Goal: Transaction & Acquisition: Obtain resource

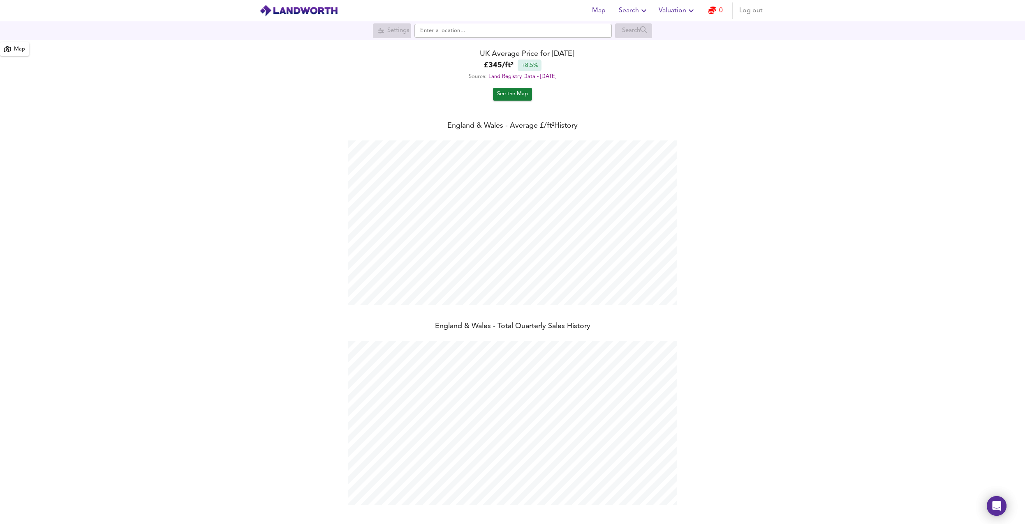
scroll to position [524, 1025]
click at [704, 16] on span "0" at bounding box center [715, 11] width 26 height 12
click at [684, 9] on span "Valuation" at bounding box center [676, 11] width 37 height 12
click at [672, 32] on li "New Valuation Report" at bounding box center [677, 29] width 98 height 15
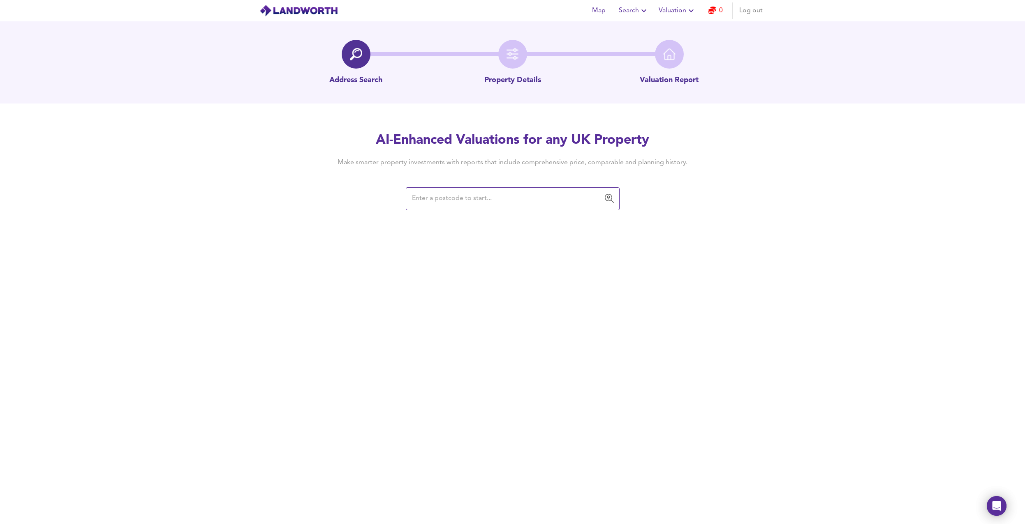
click at [461, 203] on input "text" at bounding box center [506, 199] width 194 height 16
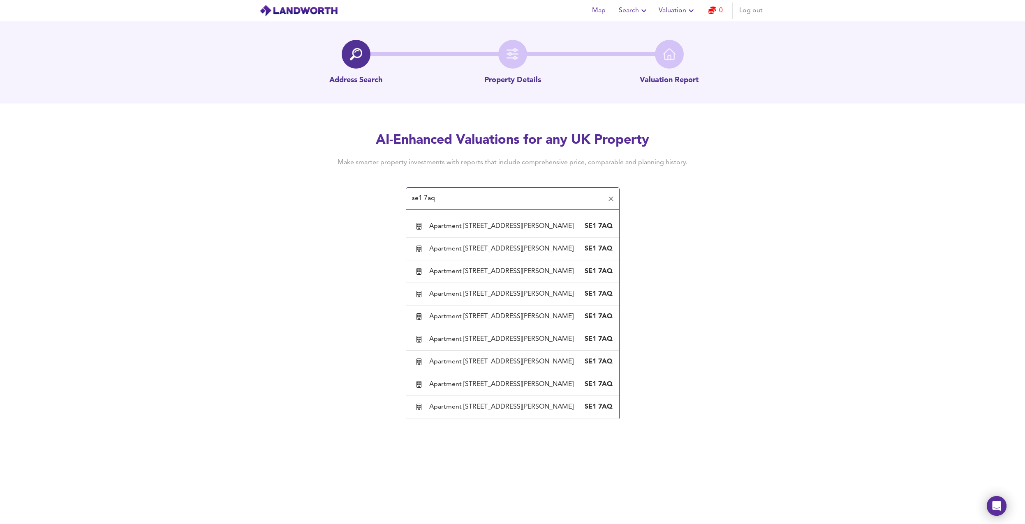
scroll to position [1776, 0]
click at [488, 208] on div "Apartment 90, 27 Albert Embankment, London, Lambeth" at bounding box center [503, 203] width 148 height 9
type input "Apartment 90, 27 Albert Embankment, London, Lambeth"
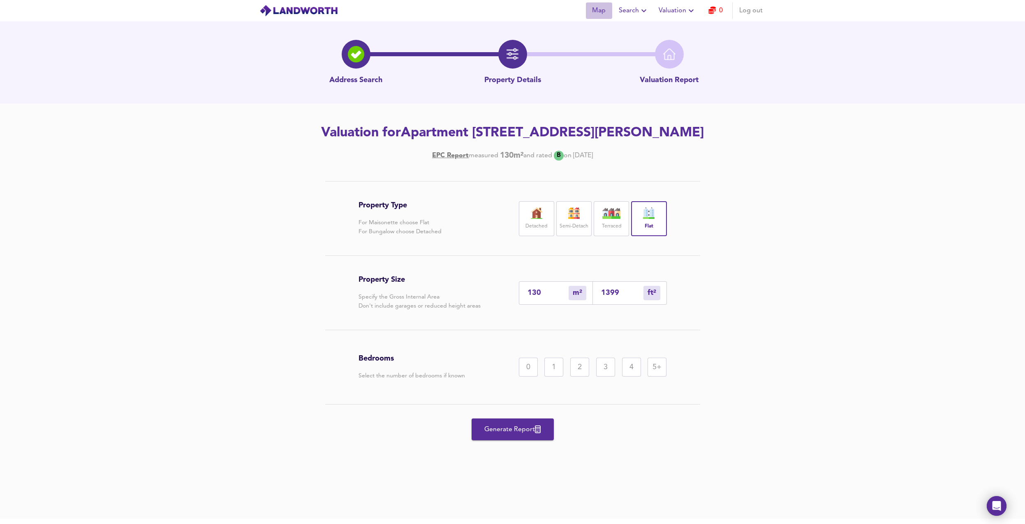
click at [605, 10] on span "Map" at bounding box center [599, 11] width 20 height 12
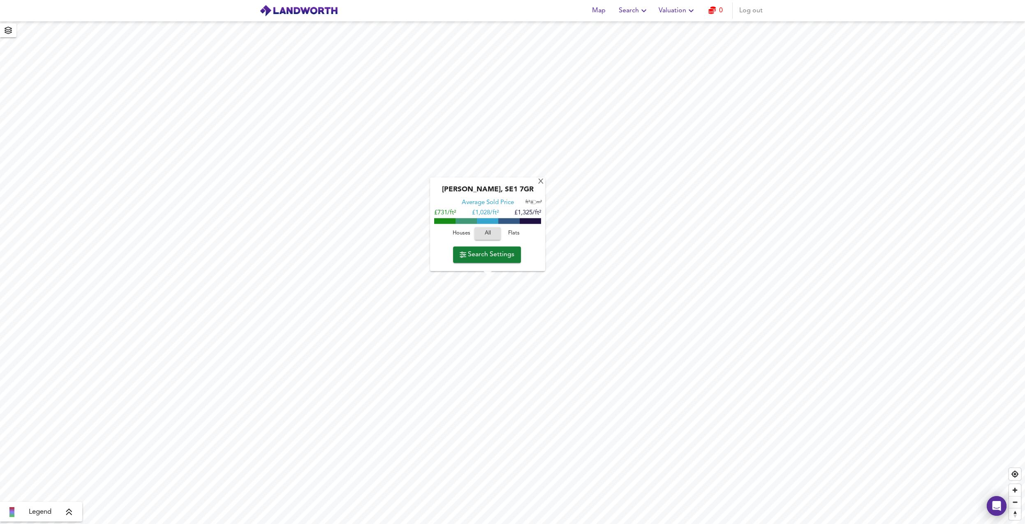
click at [487, 234] on span "All" at bounding box center [487, 233] width 18 height 9
click at [511, 233] on span "Flats" at bounding box center [514, 233] width 22 height 9
click at [503, 260] on span "Search Settings" at bounding box center [487, 255] width 55 height 12
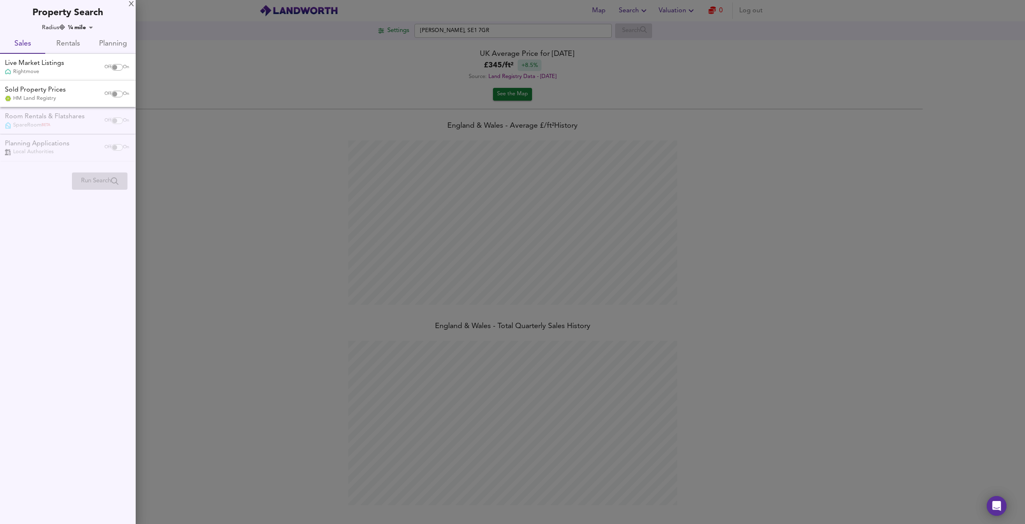
scroll to position [524, 1025]
click at [132, 3] on div "X" at bounding box center [131, 5] width 5 height 6
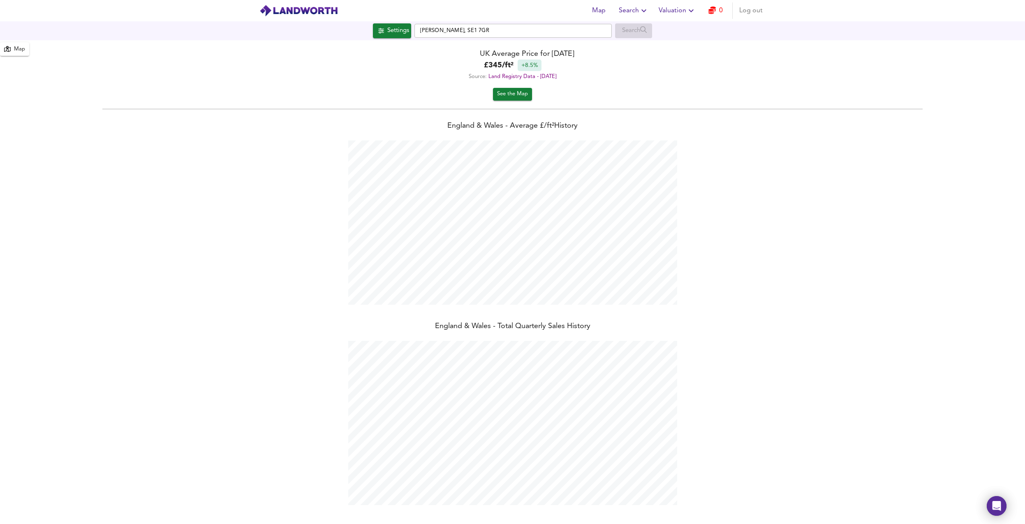
click at [14, 45] on div "Map" at bounding box center [19, 49] width 11 height 9
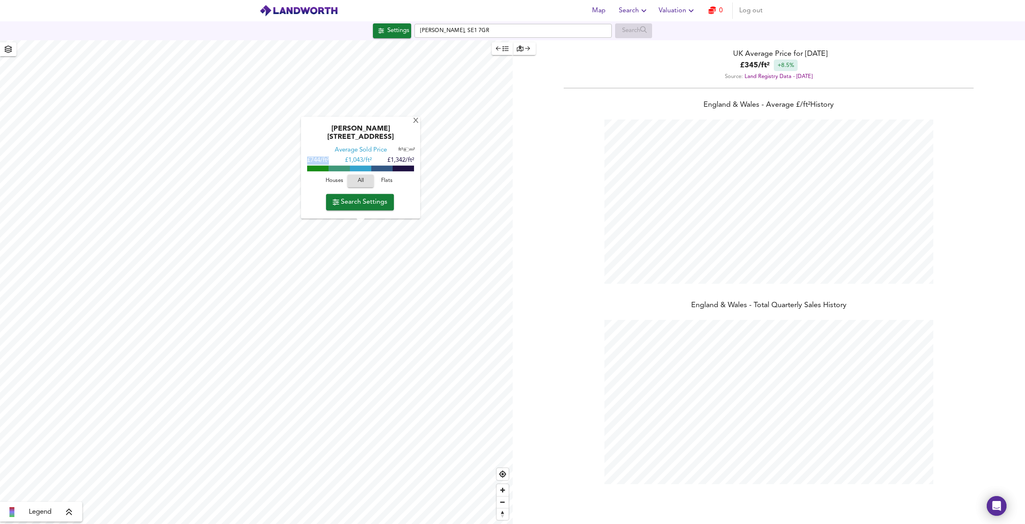
drag, startPoint x: 306, startPoint y: 161, endPoint x: 337, endPoint y: 161, distance: 30.8
click at [337, 161] on div "Albert Embankment, SE1 7AP Average Sold Price ft² m² £744/ft² £ 1,043/ft² £1,34…" at bounding box center [360, 168] width 119 height 102
click at [429, 160] on div "X Albert Embankment, SE1 7AP Average Sold Price ft² m² £744/ft² £ 1,043/ft² £1,…" at bounding box center [256, 282] width 513 height 484
click at [379, 180] on span "Flats" at bounding box center [387, 181] width 22 height 9
click at [354, 202] on span "Search Settings" at bounding box center [360, 202] width 55 height 12
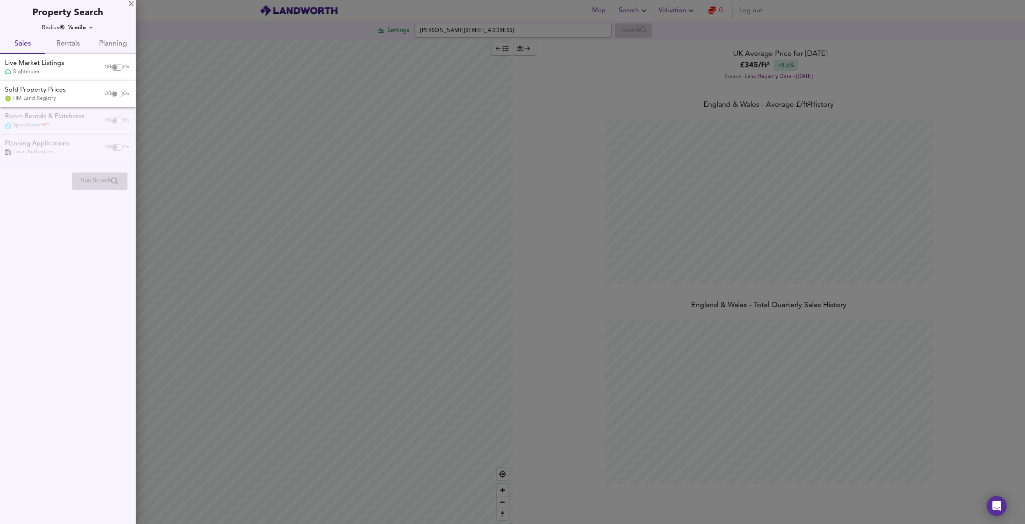
click at [113, 68] on input "checkbox" at bounding box center [115, 67] width 20 height 7
checkbox input "true"
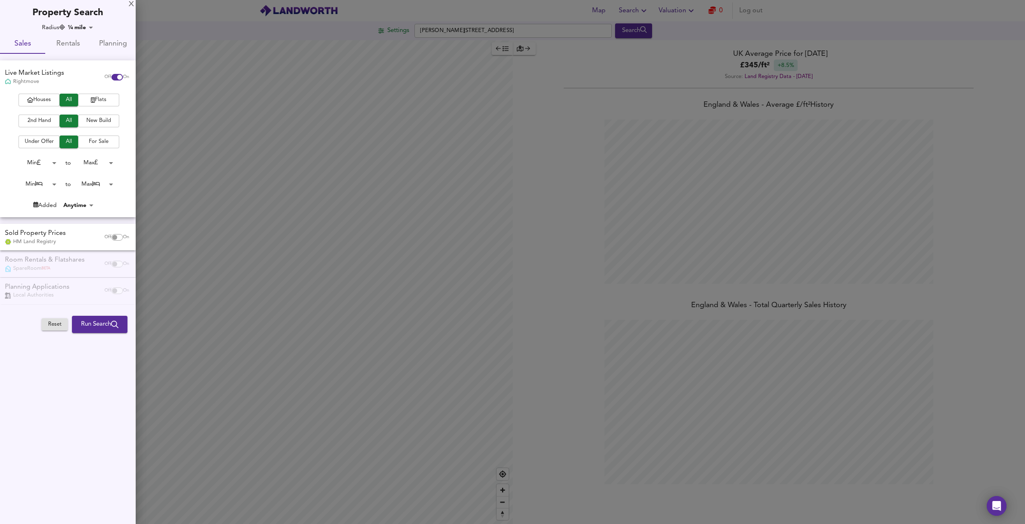
checkbox input "false"
checkbox input "true"
click at [111, 236] on input "checkbox" at bounding box center [115, 237] width 20 height 7
checkbox input "true"
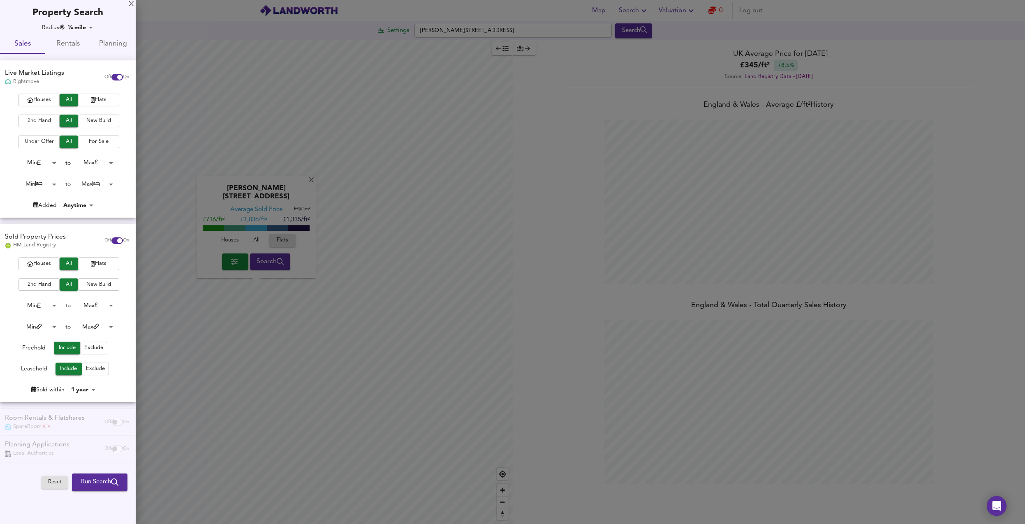
click at [105, 491] on button "Run Search" at bounding box center [99, 482] width 55 height 17
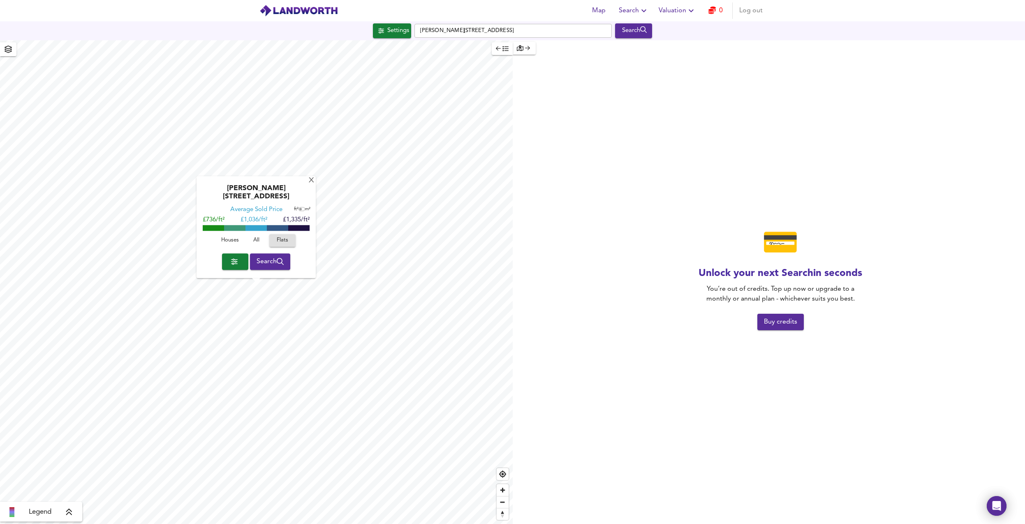
drag, startPoint x: 694, startPoint y: 279, endPoint x: 867, endPoint y: 266, distance: 174.0
click at [867, 266] on div "💳 Unlock your next Search in seconds You’re out of credits. Top up now or upgra…" at bounding box center [780, 282] width 489 height 484
click at [678, 10] on span "Valuation" at bounding box center [676, 11] width 37 height 12
click at [686, 29] on li "New Valuation Report" at bounding box center [677, 29] width 98 height 15
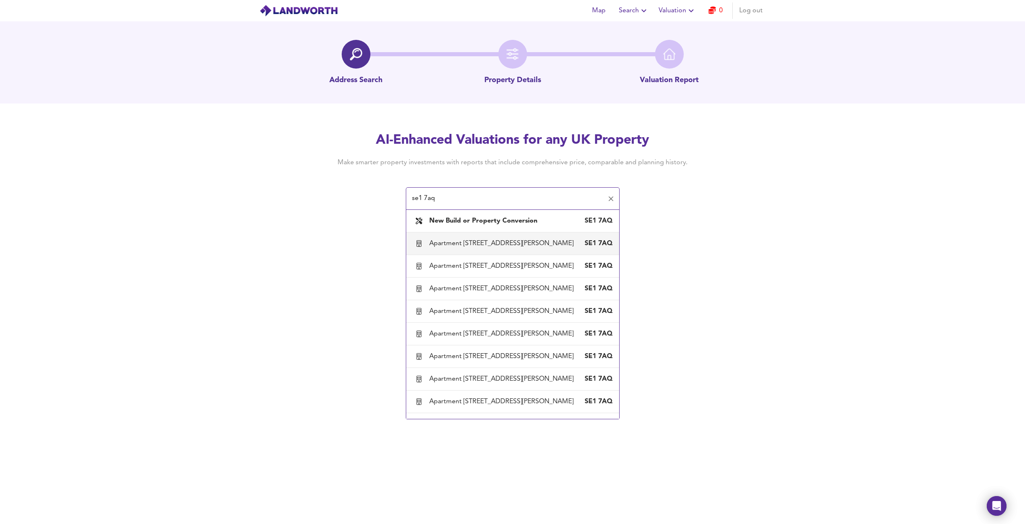
click at [453, 245] on div "Apartment 100, 27 Albert Embankment, London, Lambeth" at bounding box center [503, 243] width 148 height 9
type input "Apartment 100, 27 Albert Embankment, London, Lambeth"
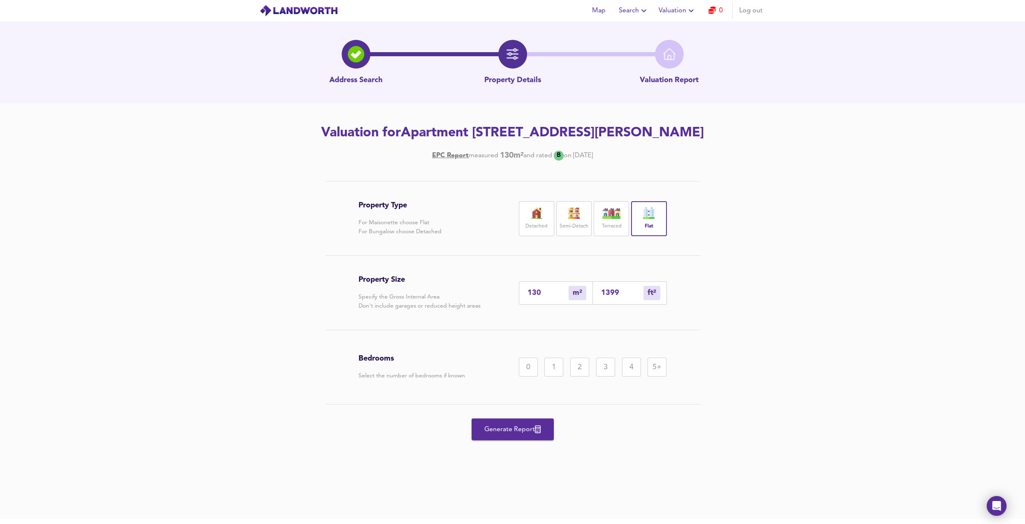
click at [548, 236] on div "Detached" at bounding box center [536, 218] width 35 height 35
click at [645, 219] on img at bounding box center [648, 214] width 21 height 12
click at [653, 377] on div "5+" at bounding box center [656, 367] width 19 height 19
click at [512, 436] on span "Generate Report" at bounding box center [513, 430] width 66 height 12
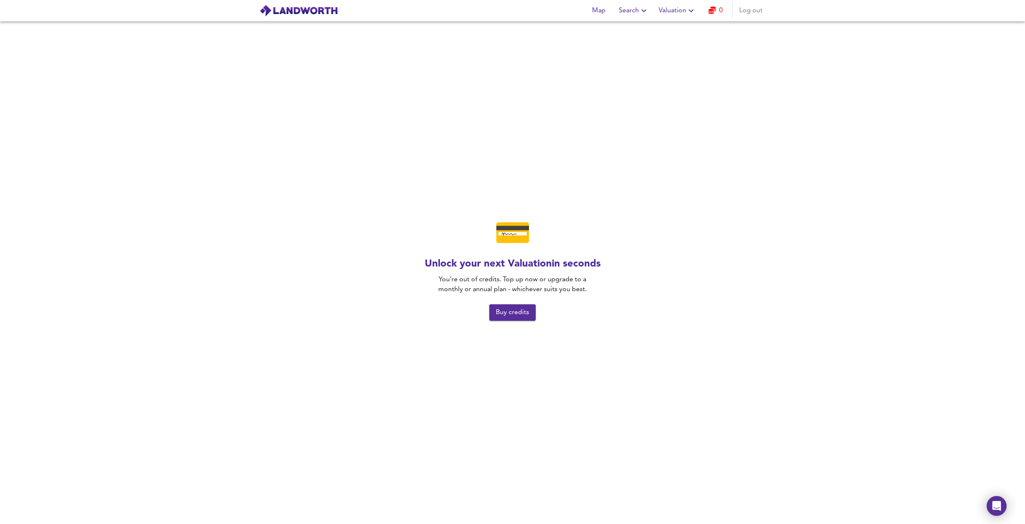
click at [502, 310] on span "Buy credits" at bounding box center [512, 313] width 33 height 12
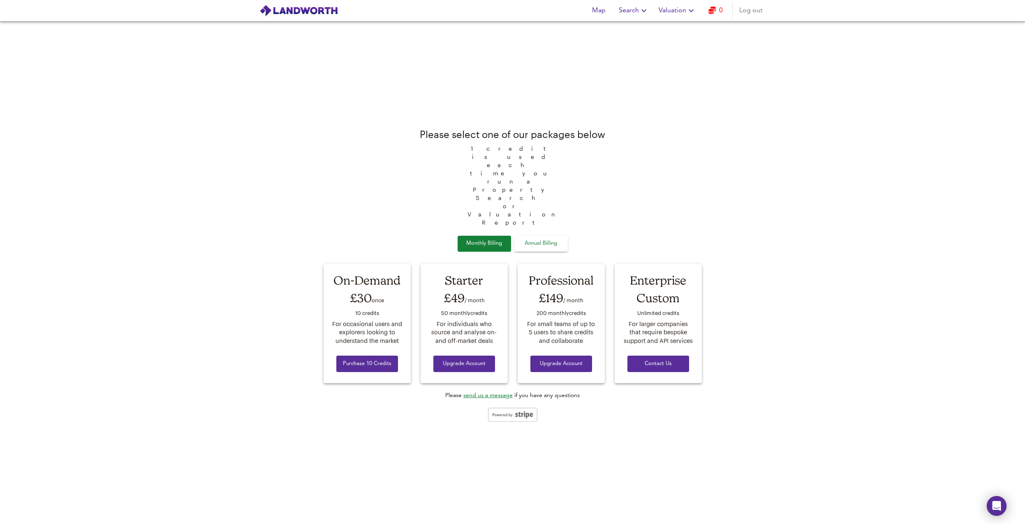
click at [544, 239] on span "Annual Billing" at bounding box center [540, 243] width 41 height 9
click at [488, 239] on span "Monthly Billing" at bounding box center [484, 243] width 41 height 9
click at [684, 9] on span "Valuation" at bounding box center [676, 11] width 37 height 12
click at [630, 11] on span "Search" at bounding box center [634, 11] width 30 height 12
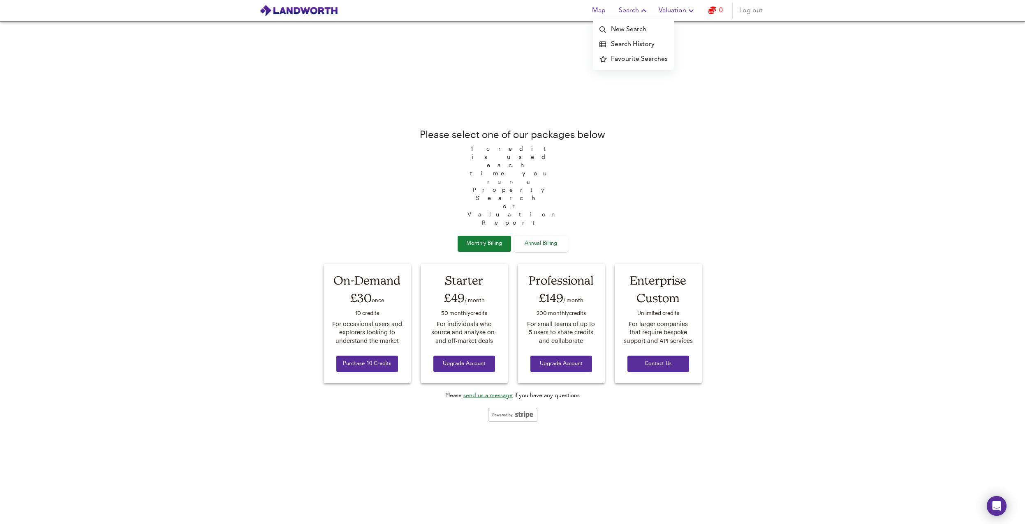
click at [630, 11] on span "Search" at bounding box center [634, 11] width 30 height 12
click at [695, 9] on icon "button" at bounding box center [691, 11] width 10 height 10
click at [681, 51] on li "Valuation Report History" at bounding box center [677, 44] width 98 height 15
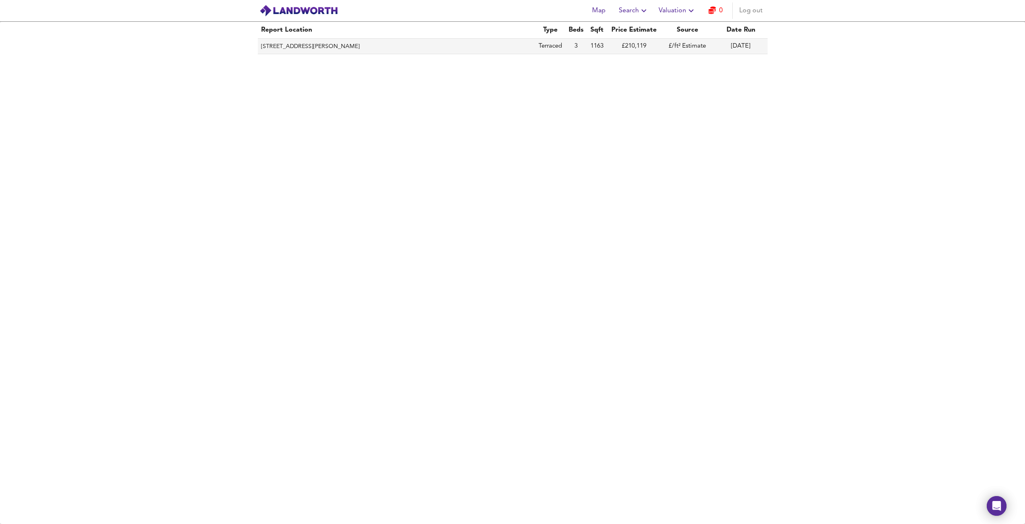
click at [318, 47] on th "177 Cromwell Road, Newport, NP19 0HS" at bounding box center [396, 47] width 277 height 16
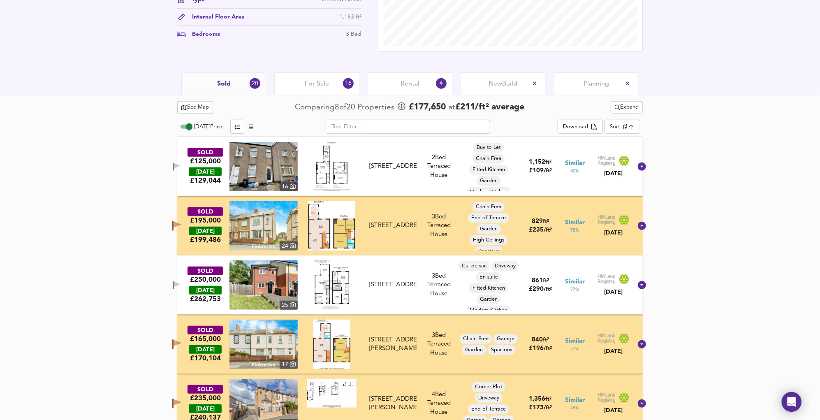
scroll to position [322, 0]
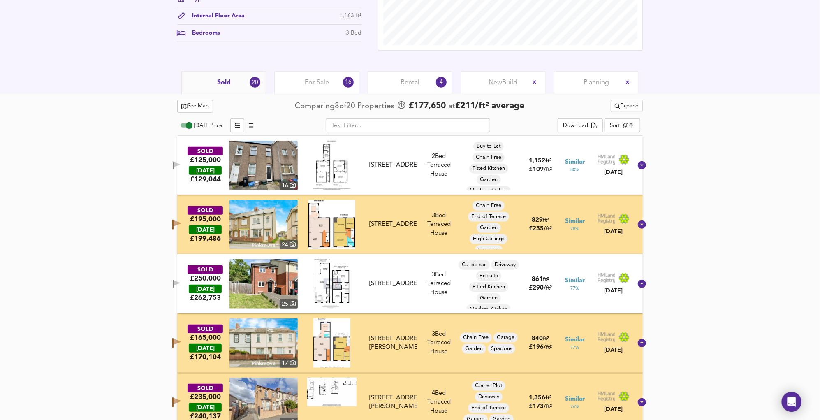
click at [266, 167] on img at bounding box center [263, 165] width 68 height 49
click at [340, 165] on img at bounding box center [332, 165] width 38 height 49
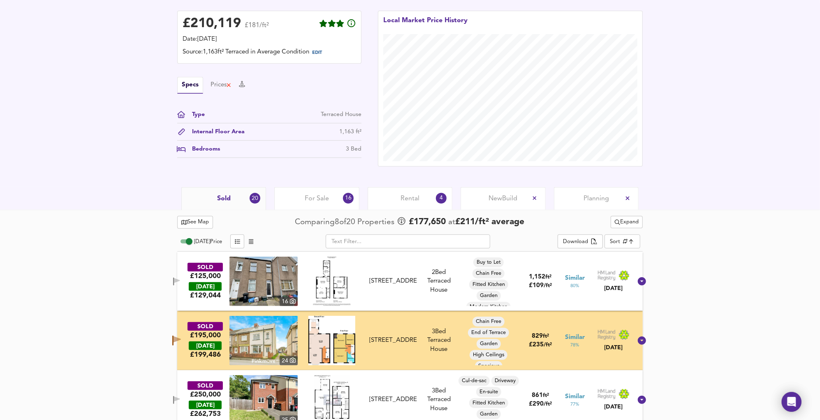
scroll to position [206, 0]
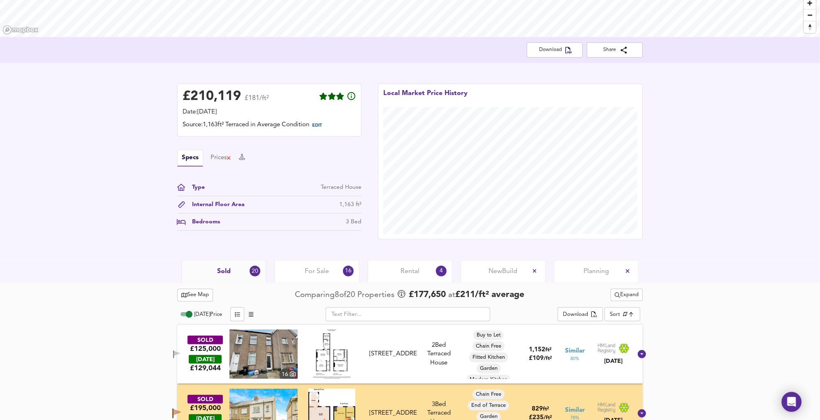
scroll to position [133, 0]
click at [213, 154] on div "Prices" at bounding box center [220, 158] width 21 height 9
click at [186, 156] on button "Specs" at bounding box center [185, 158] width 16 height 9
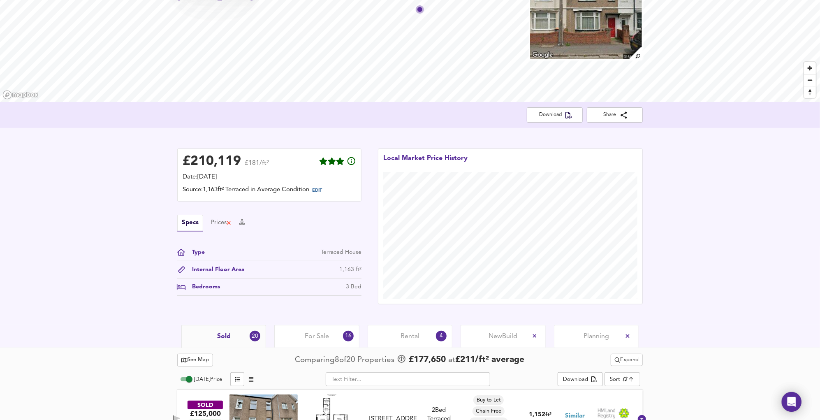
scroll to position [69, 0]
drag, startPoint x: 178, startPoint y: 158, endPoint x: 270, endPoint y: 163, distance: 91.8
click at [270, 163] on div "£ 210,119 £181/ft² Date: 19 June 2025 Source: 1,163ft² Terraced in Average Cond…" at bounding box center [269, 174] width 184 height 53
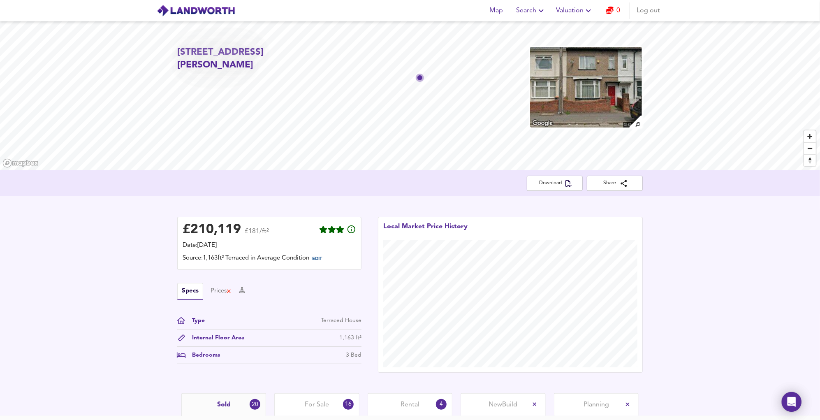
click at [117, 252] on div "£ 210,119 £181/ft² Date: 19 June 2025 Source: 1,163ft² Terraced in Average Cond…" at bounding box center [410, 294] width 820 height 197
drag, startPoint x: 276, startPoint y: 234, endPoint x: 164, endPoint y: 232, distance: 112.2
click at [164, 232] on div "£ 210,119 £181/ft² Date: 19 June 2025 Source: 1,163ft² Terraced in Average Cond…" at bounding box center [410, 294] width 820 height 197
click at [194, 232] on div "£ 210,119" at bounding box center [211, 230] width 58 height 12
drag, startPoint x: 180, startPoint y: 231, endPoint x: 282, endPoint y: 230, distance: 101.9
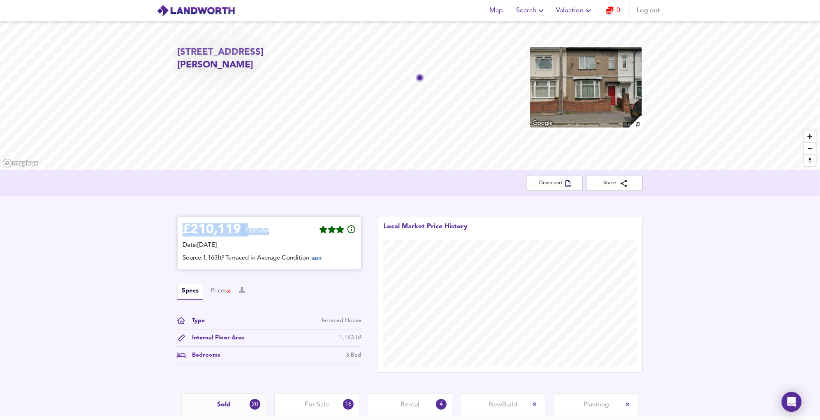
click at [282, 230] on div "£ 210,119 £181/ft² Date: 19 June 2025 Source: 1,163ft² Terraced in Average Cond…" at bounding box center [269, 243] width 184 height 53
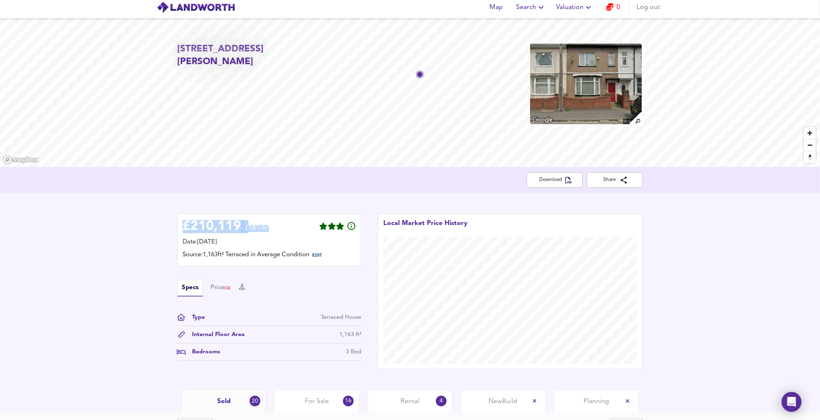
scroll to position [2, 0]
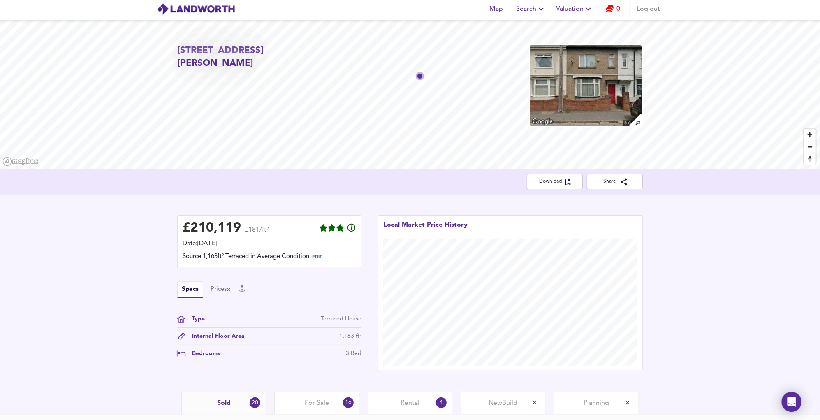
click at [722, 258] on div "£ 210,119 £181/ft² Date: 19 June 2025 Source: 1,163ft² Terraced in Average Cond…" at bounding box center [410, 292] width 820 height 197
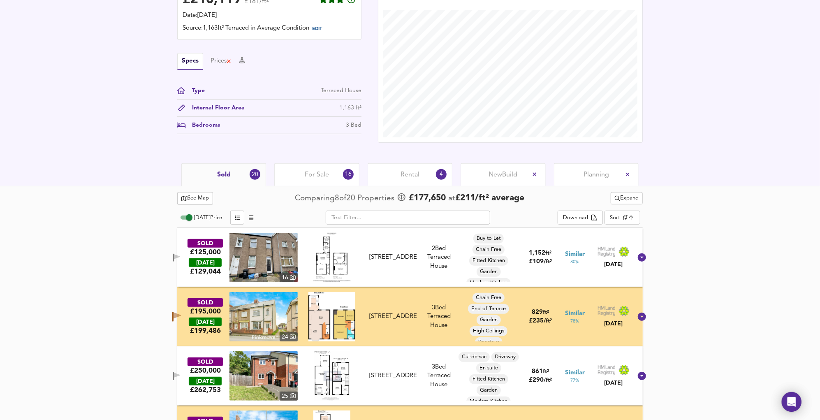
scroll to position [0, 0]
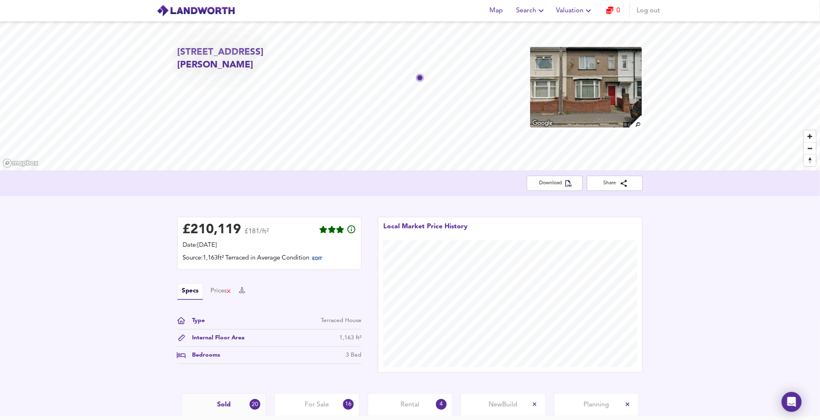
click at [201, 12] on img at bounding box center [196, 11] width 79 height 12
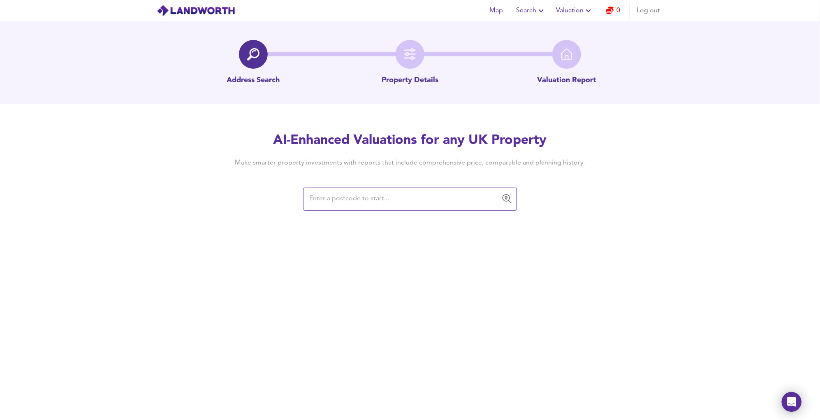
click at [645, 9] on span "Log out" at bounding box center [647, 11] width 23 height 12
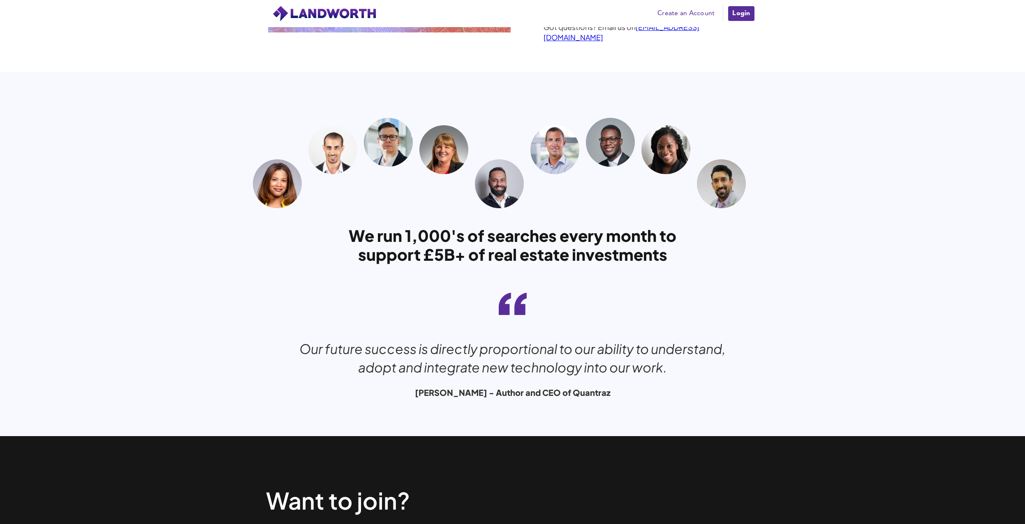
scroll to position [2702, 0]
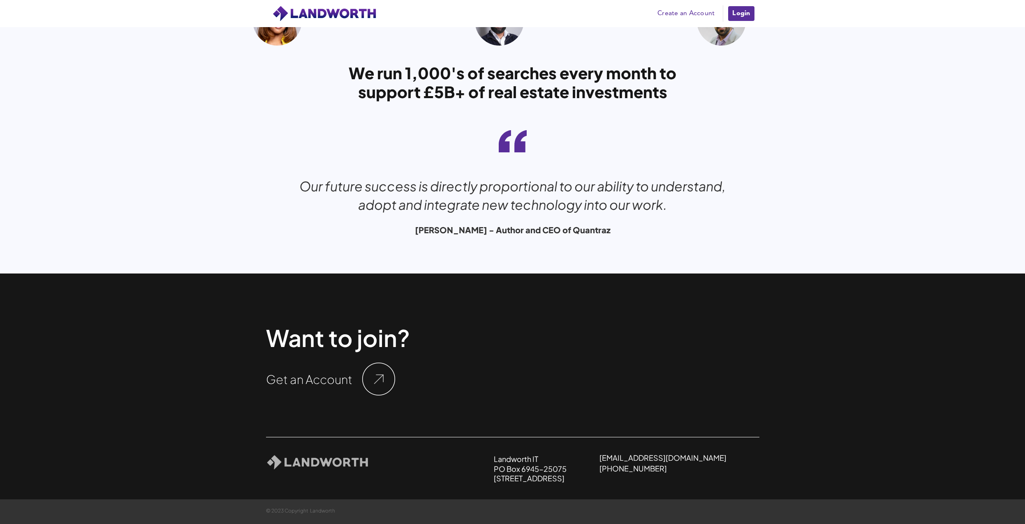
click at [378, 387] on img at bounding box center [378, 379] width 33 height 33
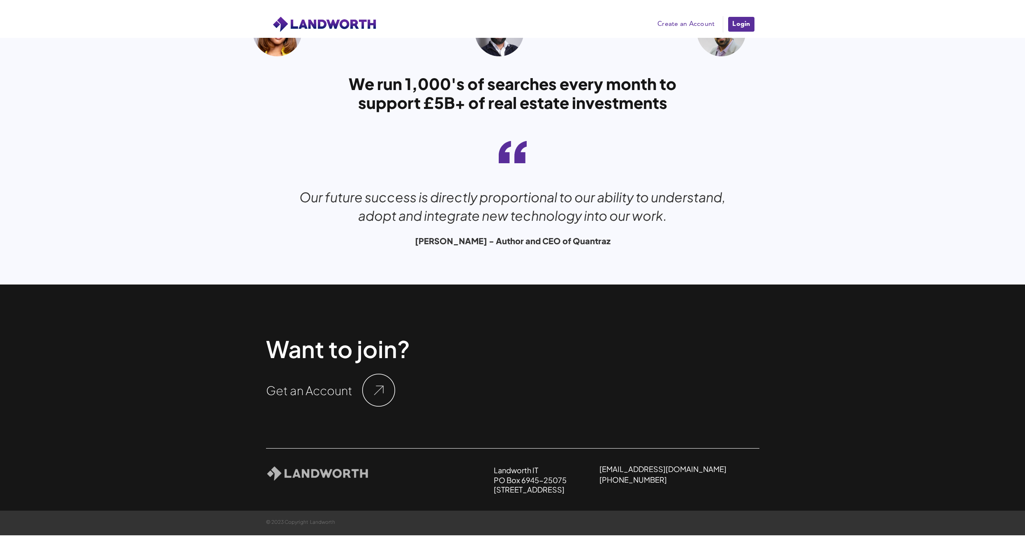
scroll to position [2696, 0]
